Goal: Task Accomplishment & Management: Manage account settings

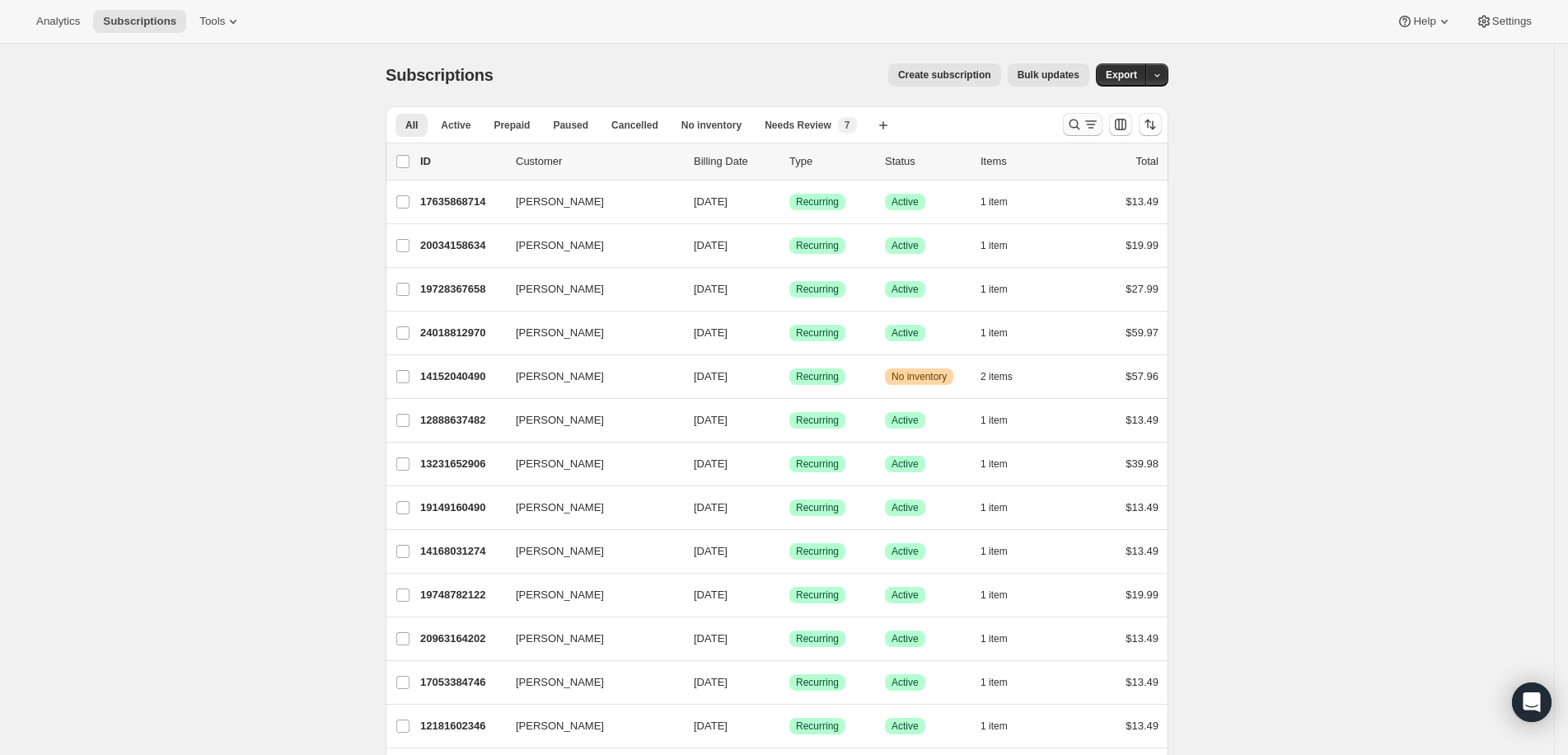
click at [1077, 120] on icon "Search and filter results" at bounding box center [1074, 124] width 16 height 16
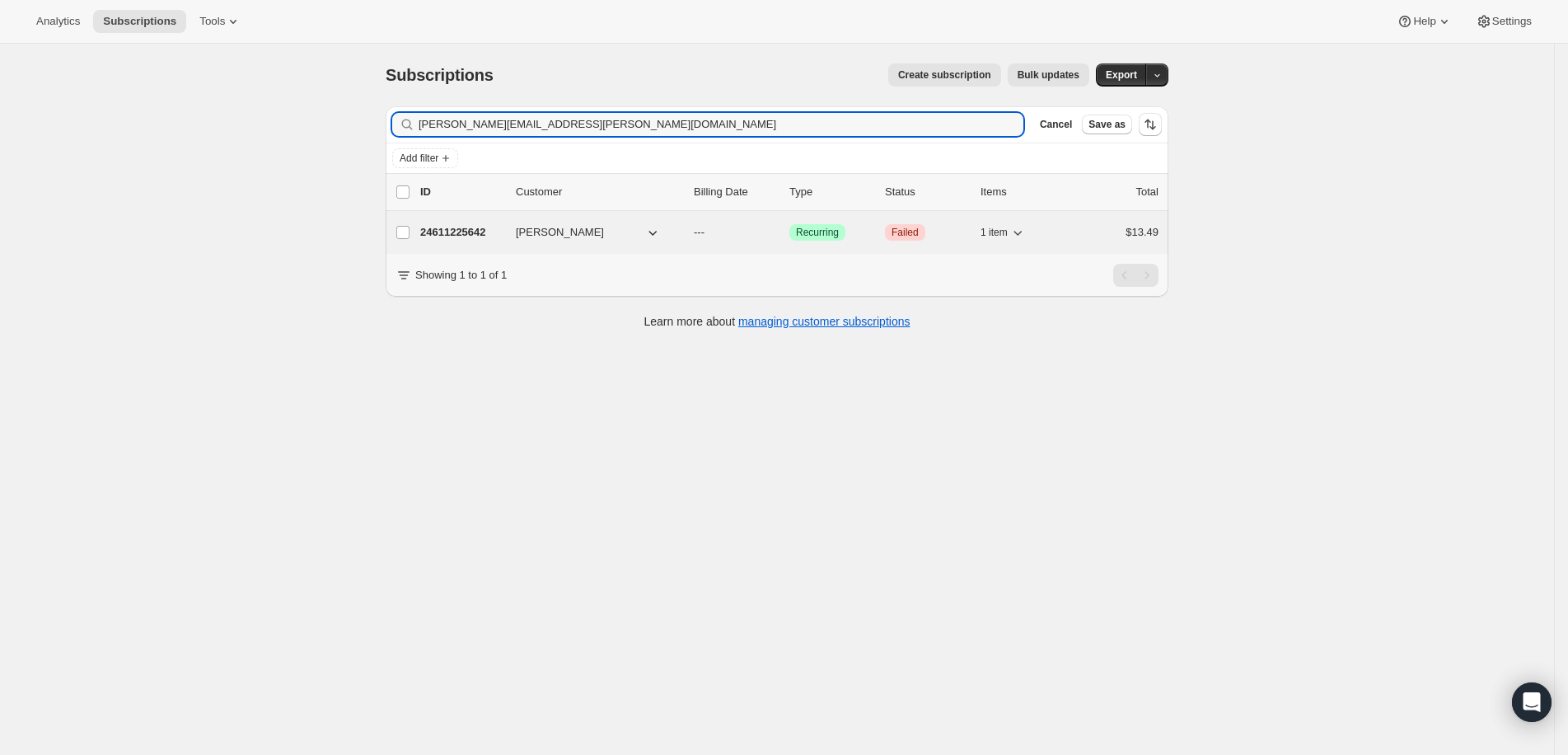
type input "lelah.ediger@gmail.com"
click at [460, 233] on p "24611225642" at bounding box center [461, 232] width 83 height 16
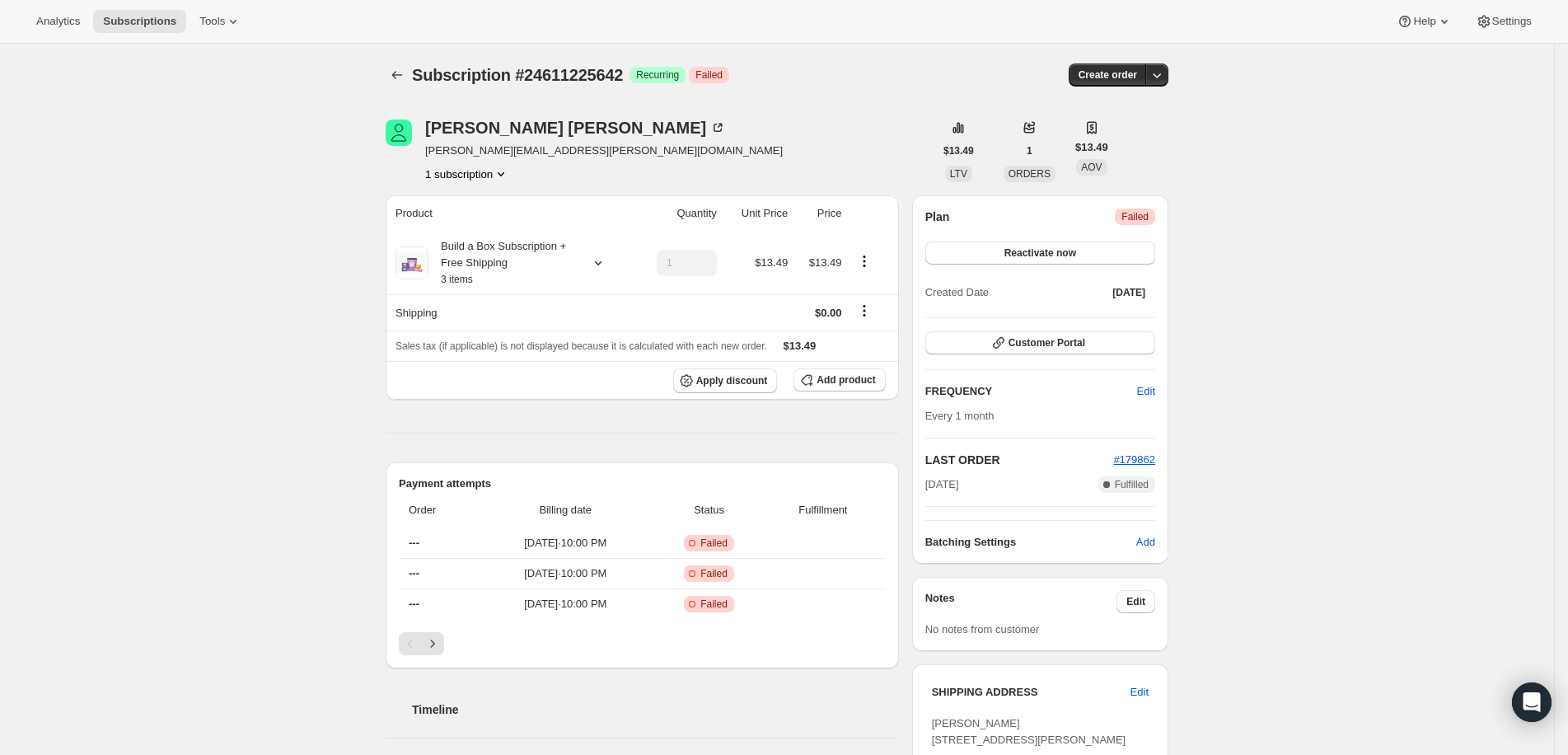
click at [1241, 168] on div "Subscription #24611225642. This page is ready Subscription #24611225642 Success…" at bounding box center [777, 720] width 1553 height 1353
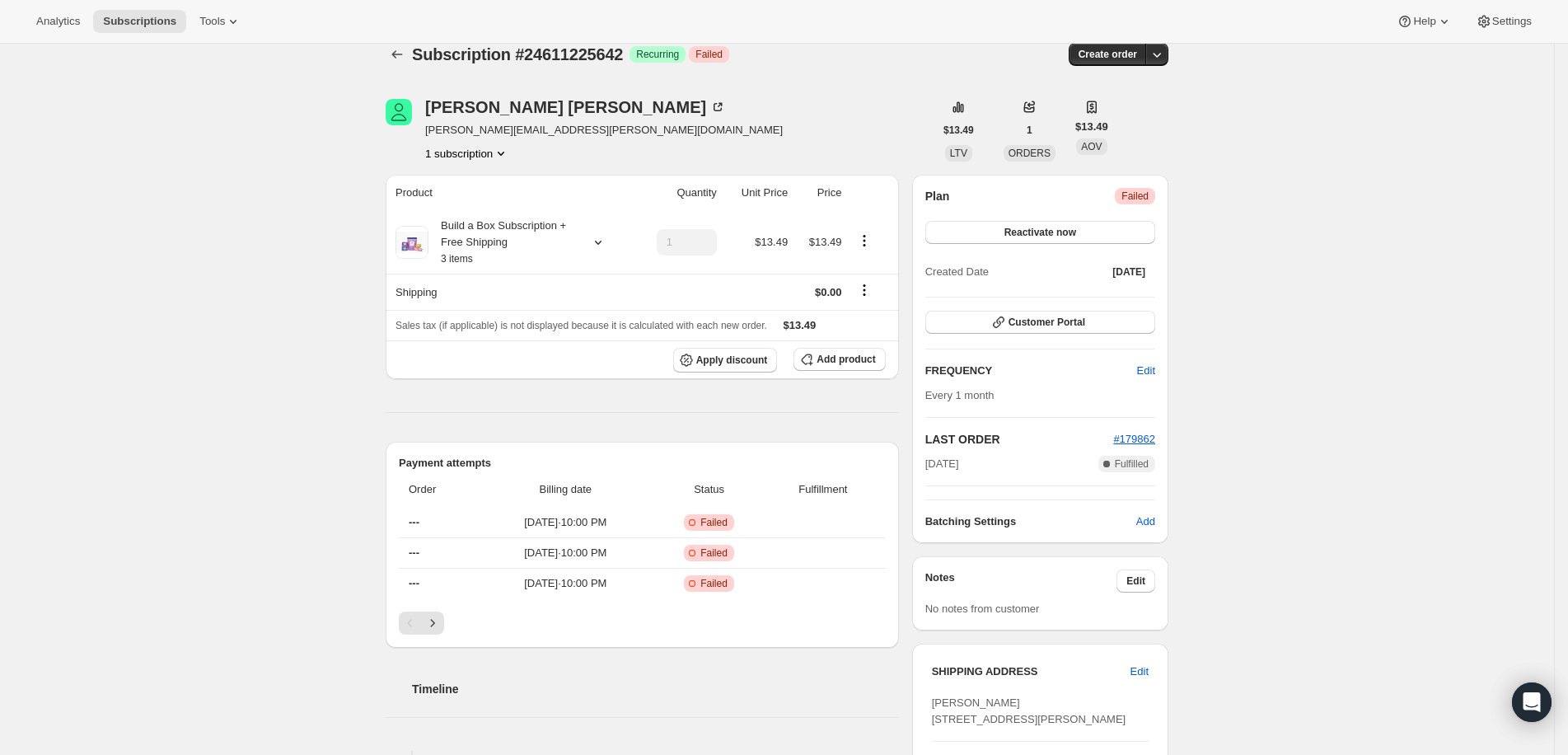
scroll to position [42, 0]
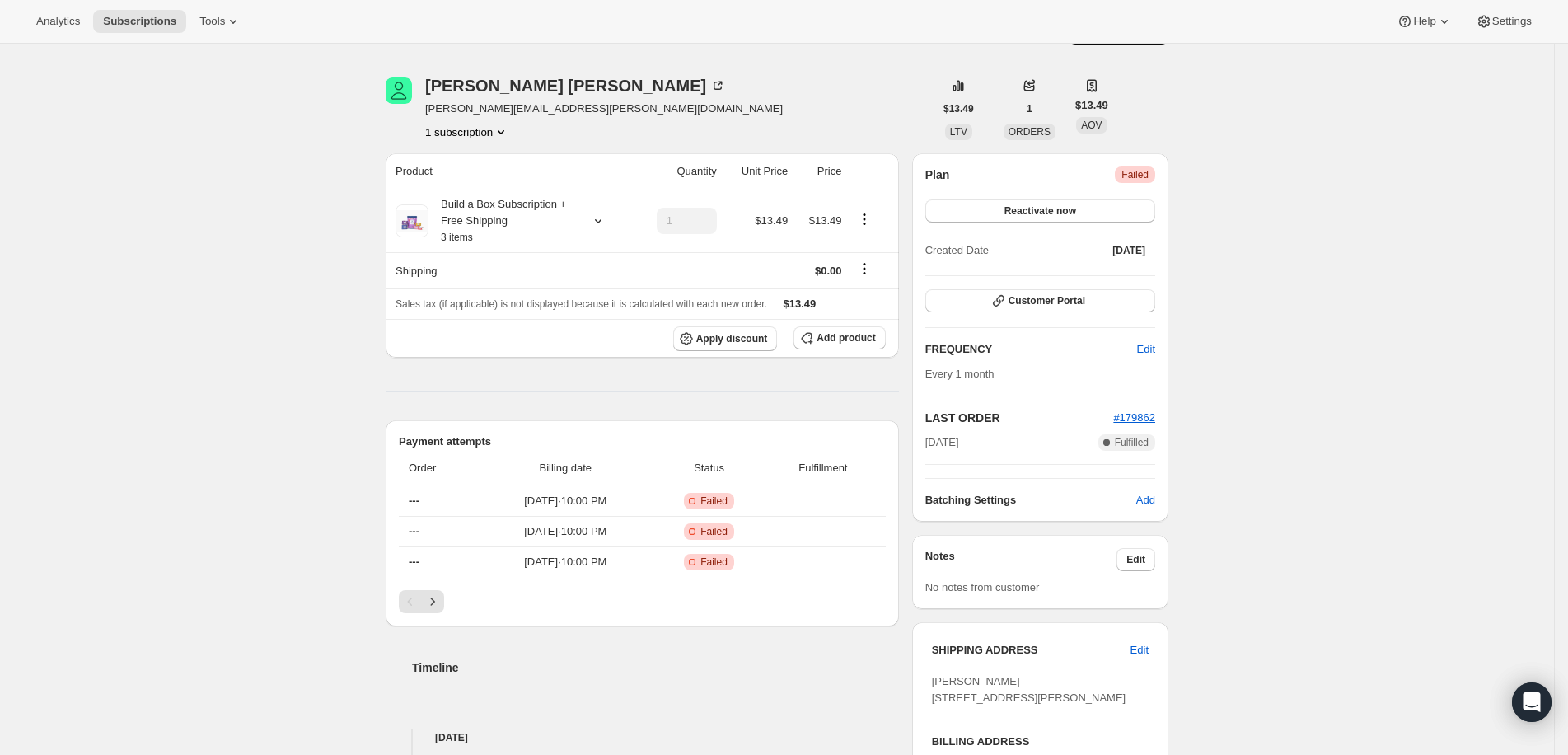
click at [1148, 175] on span "Failed" at bounding box center [1135, 174] width 27 height 13
click at [1027, 167] on div "Plan Critical Failed" at bounding box center [1040, 174] width 230 height 16
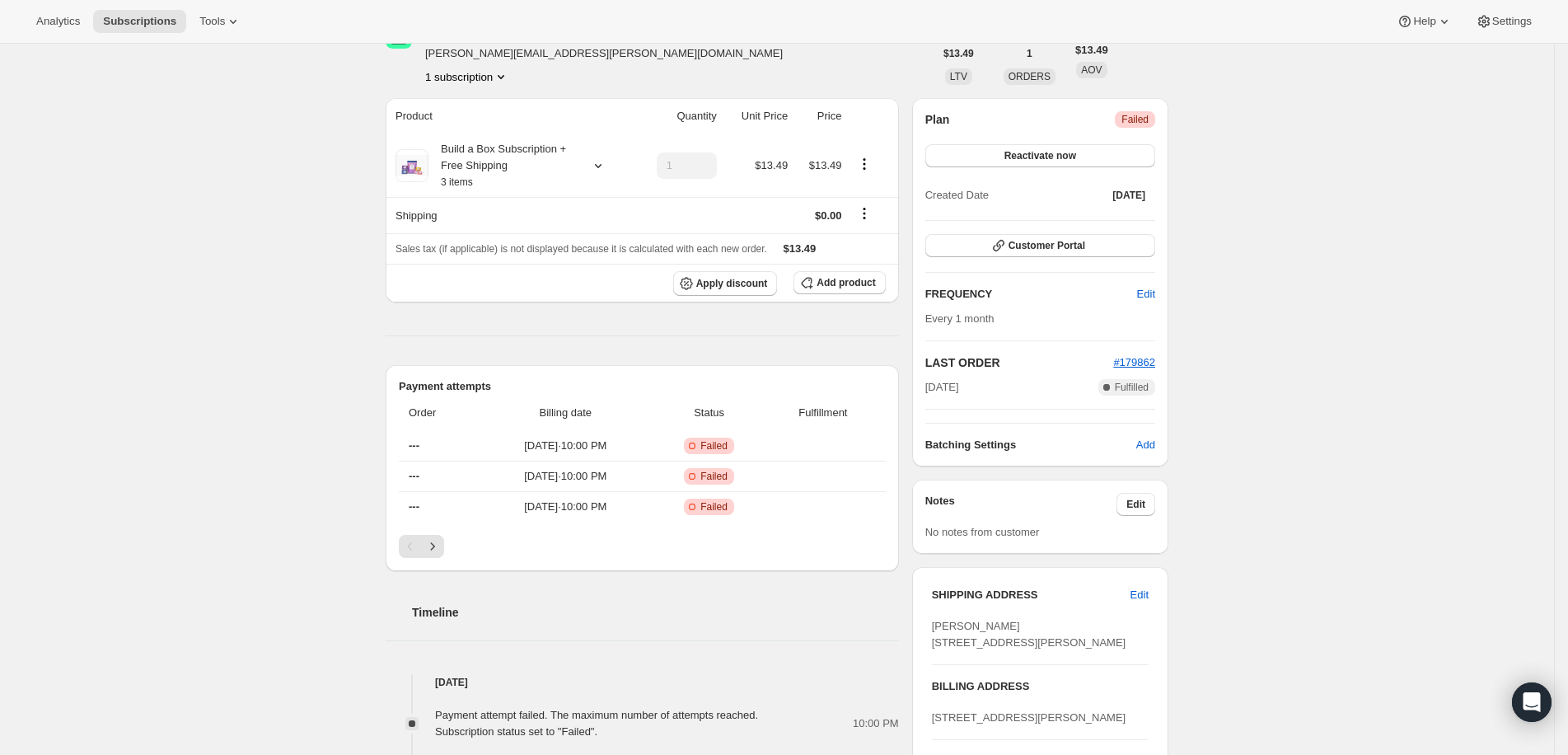
scroll to position [0, 0]
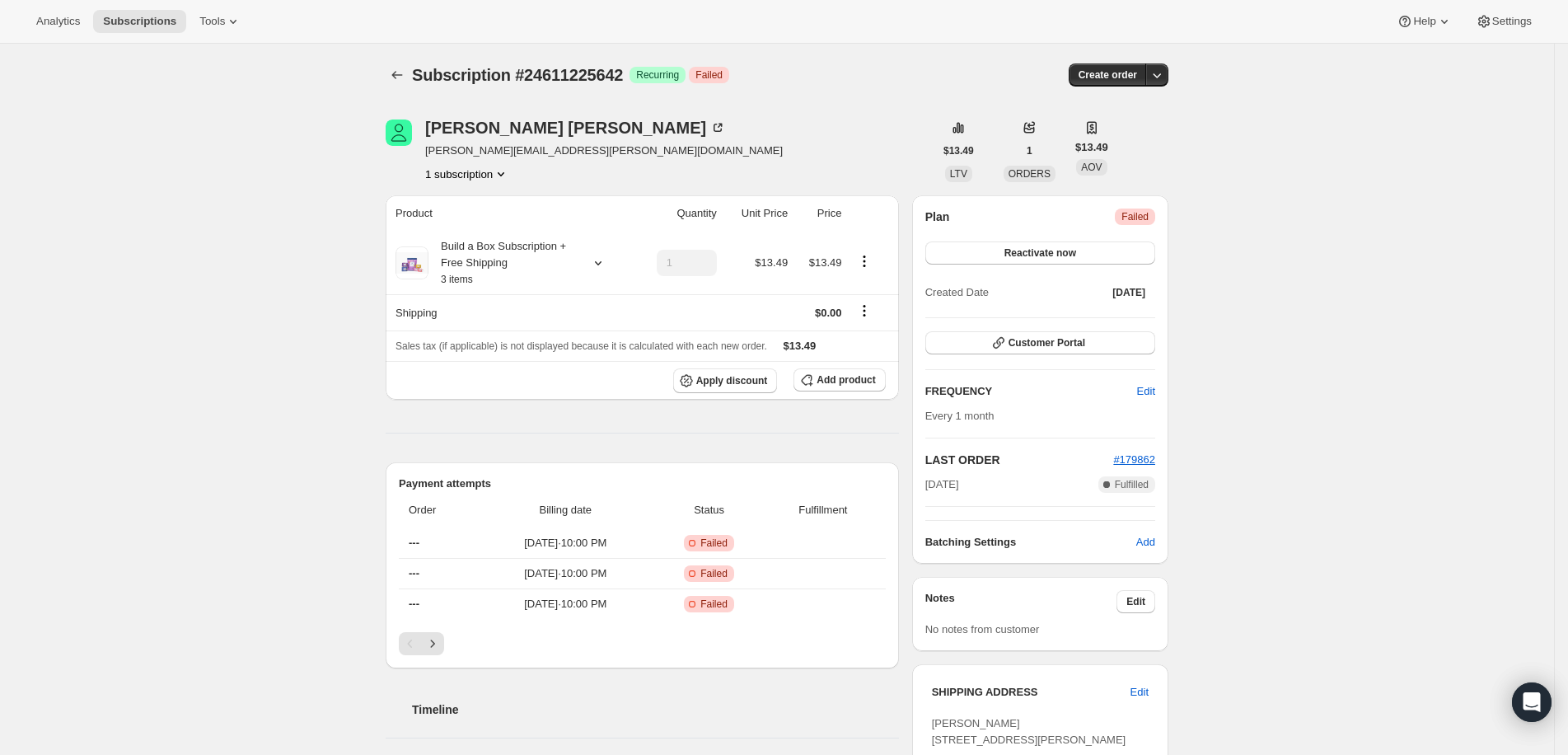
click at [1138, 222] on span "Failed" at bounding box center [1135, 216] width 27 height 13
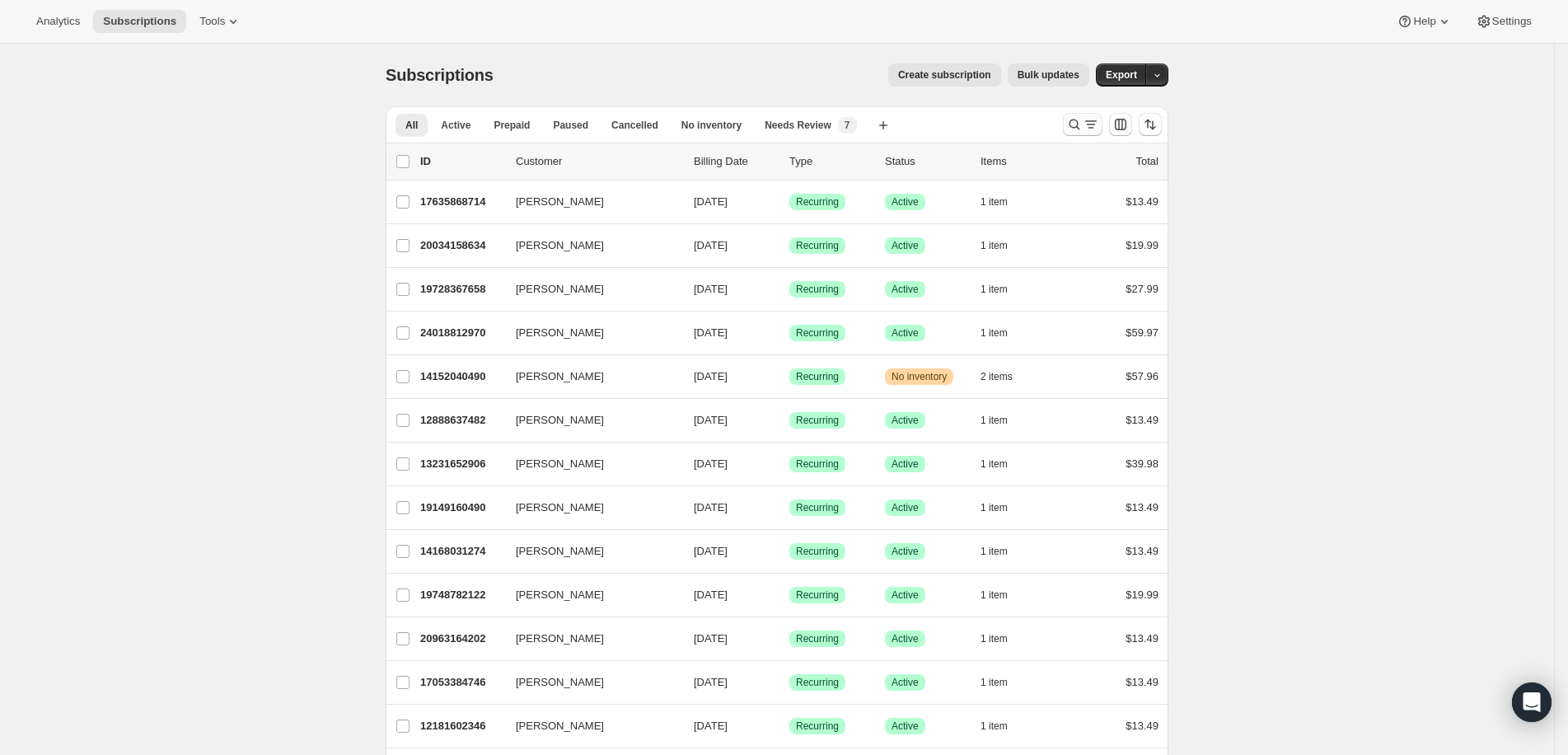
click at [1082, 118] on icon "Search and filter results" at bounding box center [1074, 124] width 16 height 16
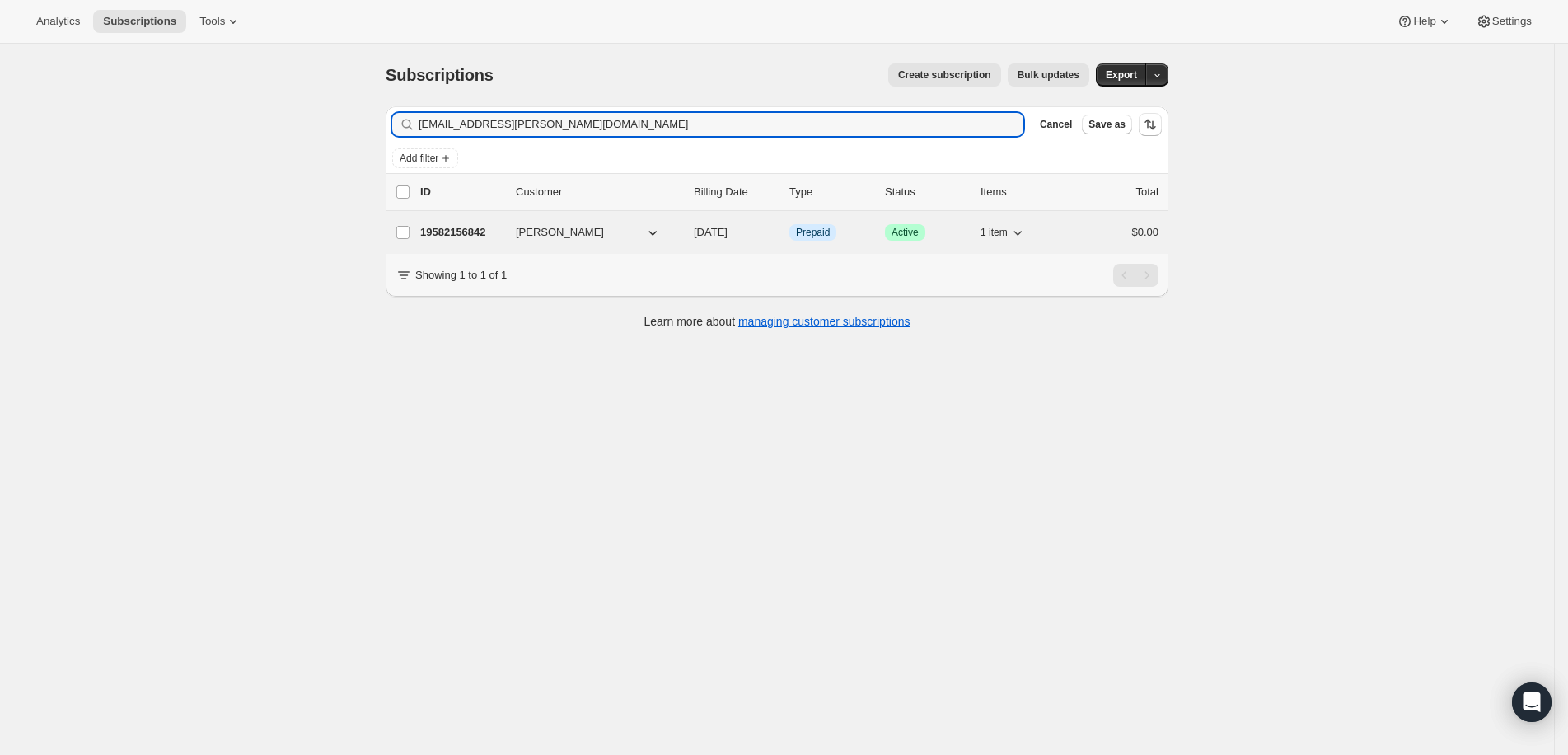
type input "[EMAIL_ADDRESS][PERSON_NAME][DOMAIN_NAME]"
click at [501, 231] on p "19582156842" at bounding box center [461, 232] width 83 height 16
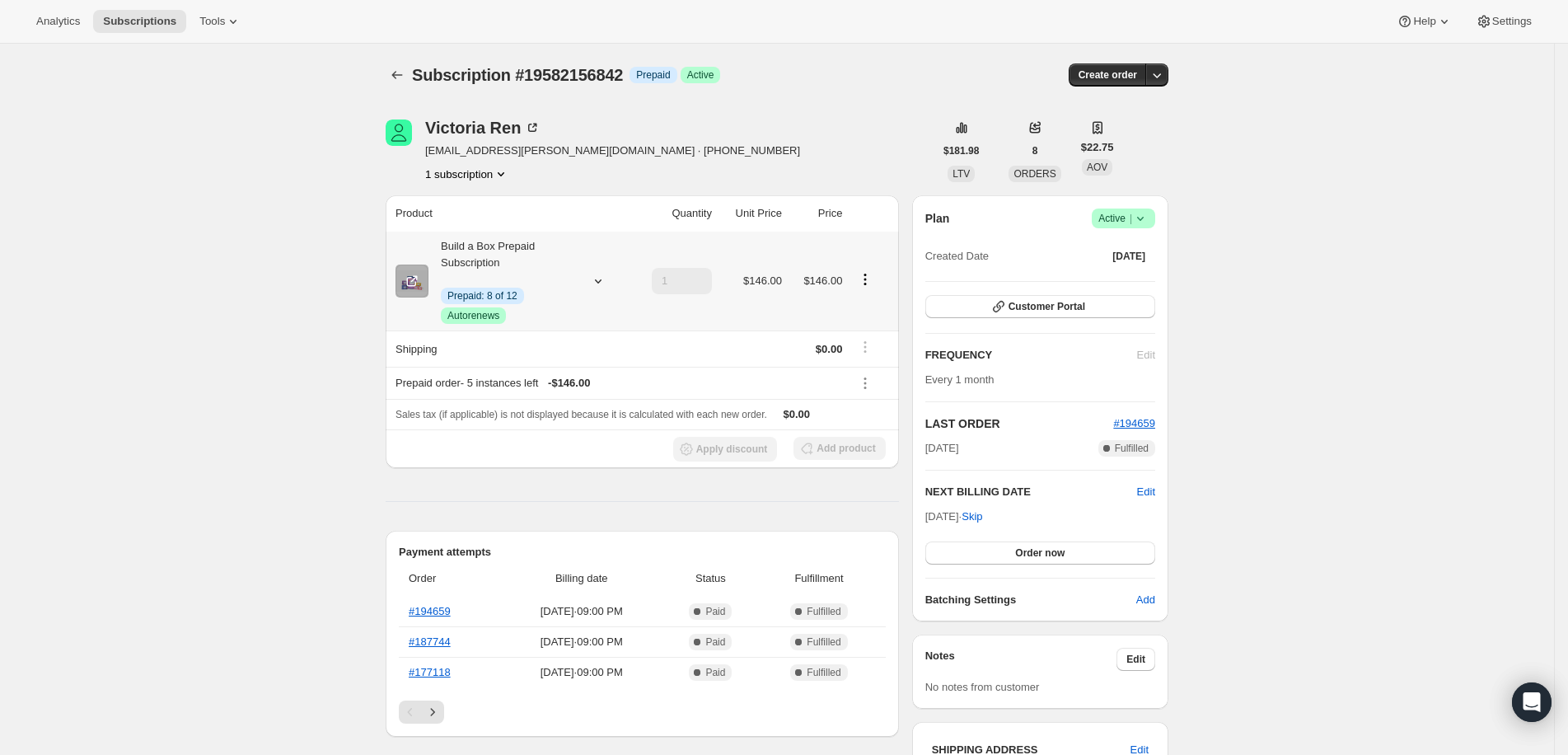
click at [873, 279] on icon "Product actions" at bounding box center [865, 279] width 16 height 16
click at [861, 296] on div "Edit box Disable Autorenew Extend prepaid" at bounding box center [868, 338] width 108 height 92
click at [860, 298] on button "Edit box" at bounding box center [869, 309] width 99 height 26
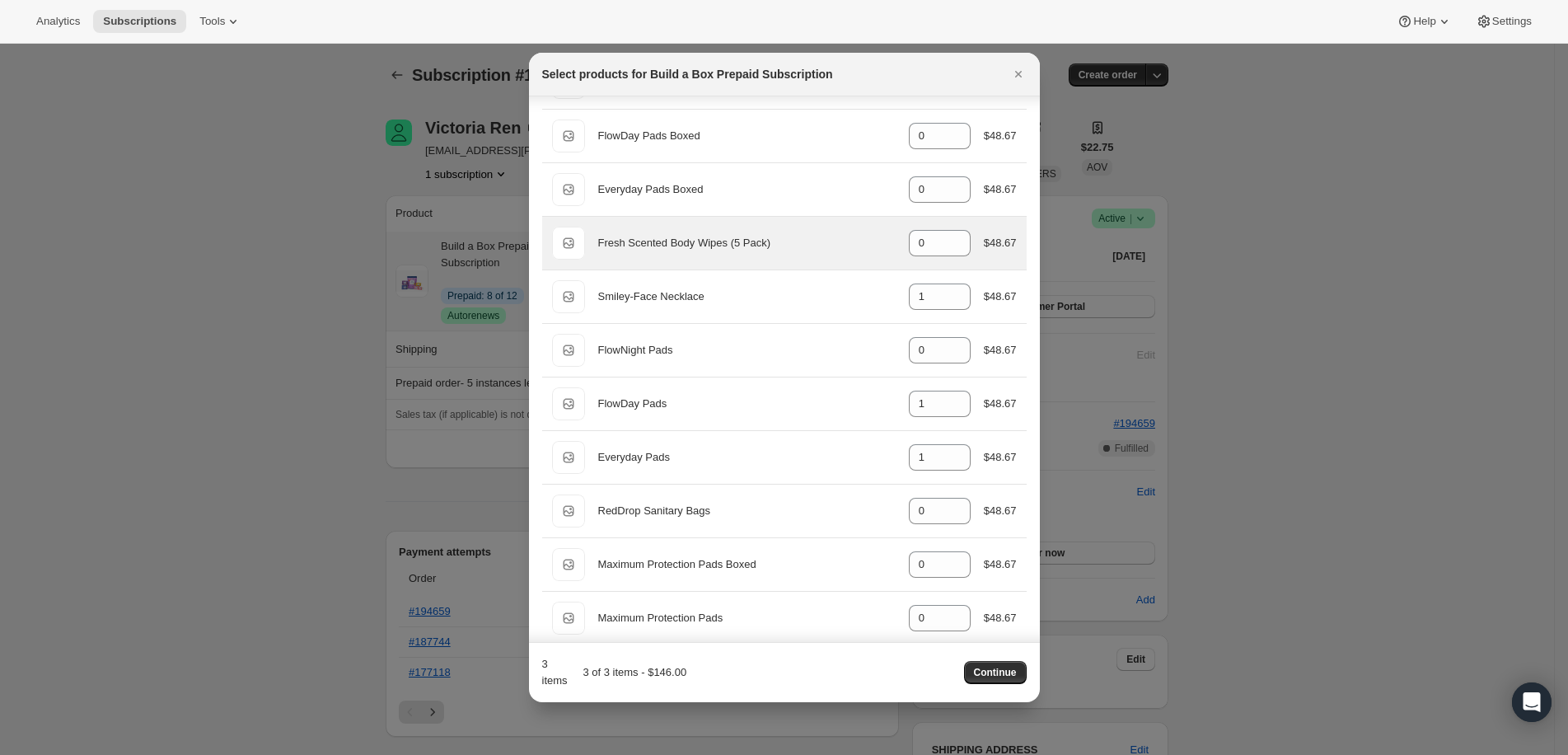
scroll to position [177, 0]
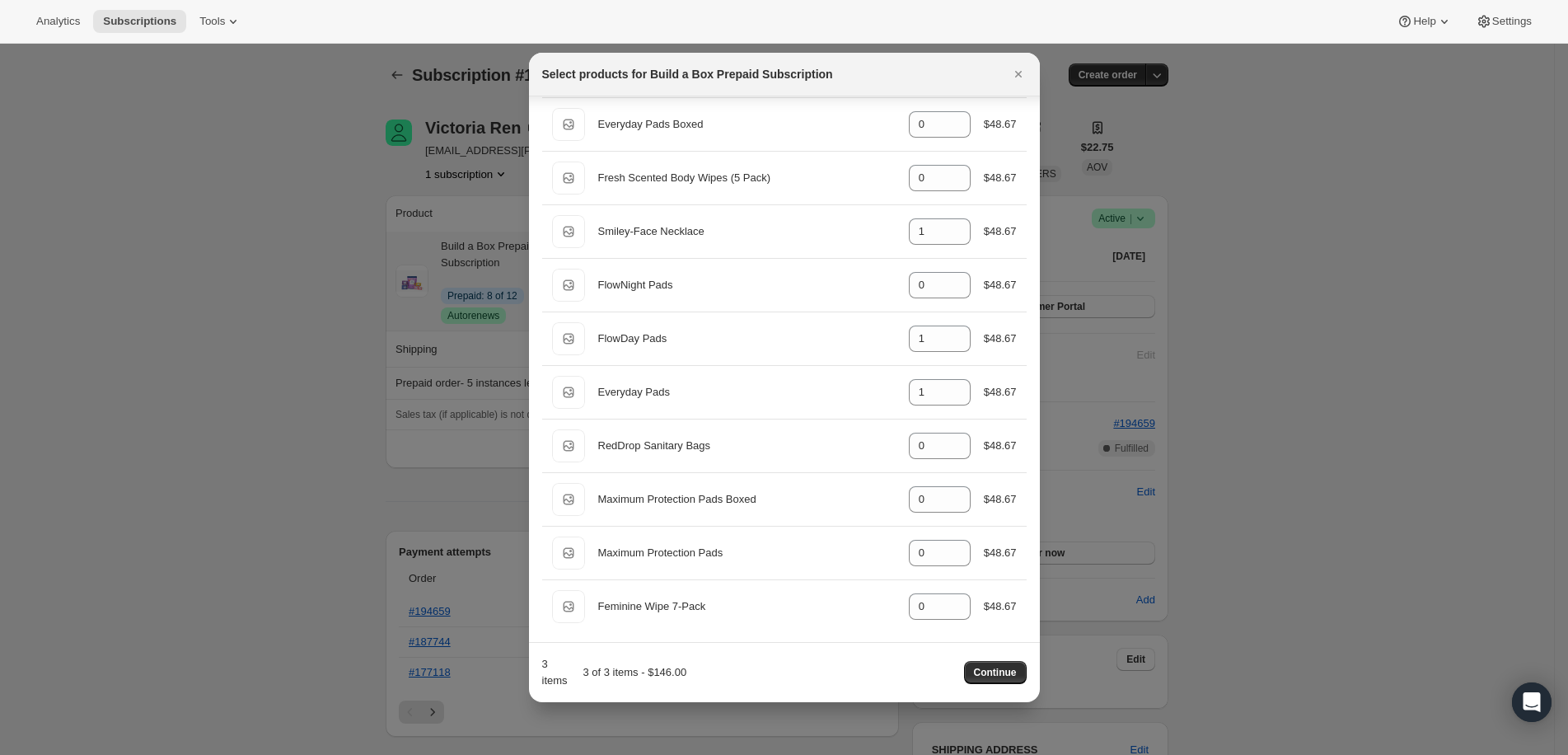
click at [1217, 224] on div at bounding box center [784, 378] width 1568 height 755
